Goal: Transaction & Acquisition: Subscribe to service/newsletter

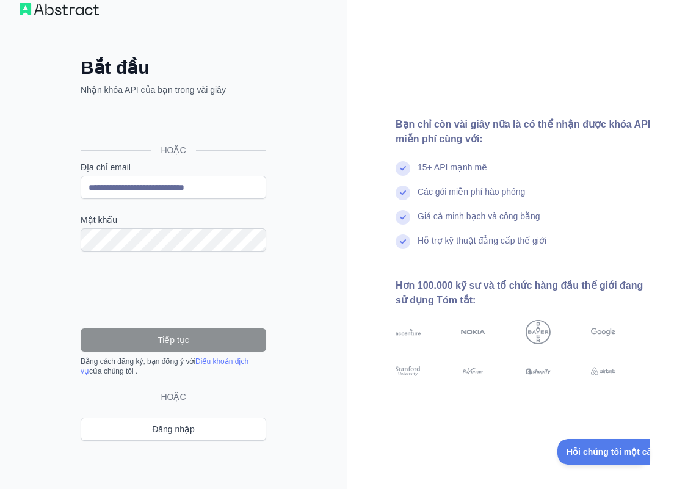
drag, startPoint x: 168, startPoint y: 264, endPoint x: 176, endPoint y: 256, distance: 10.8
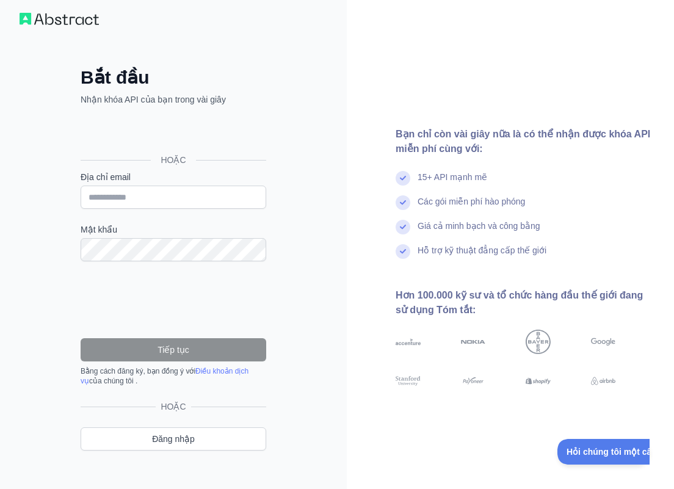
scroll to position [21, 0]
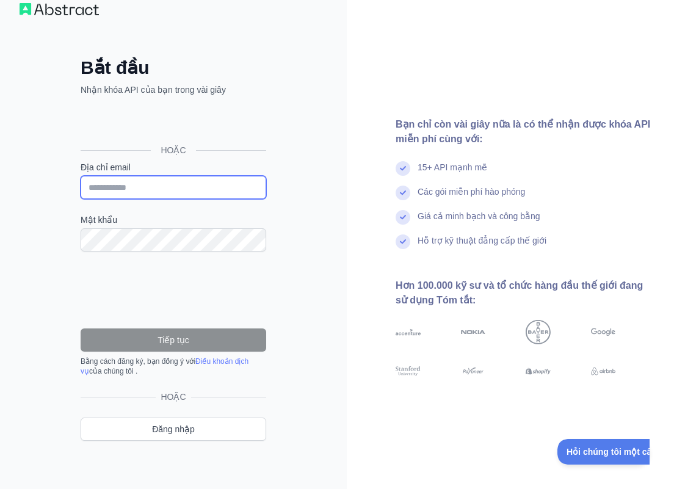
click at [159, 180] on input "Địa chỉ email" at bounding box center [174, 187] width 186 height 23
click at [263, 59] on h2 "Bắt đầu" at bounding box center [174, 68] width 186 height 22
